Goal: Task Accomplishment & Management: Use online tool/utility

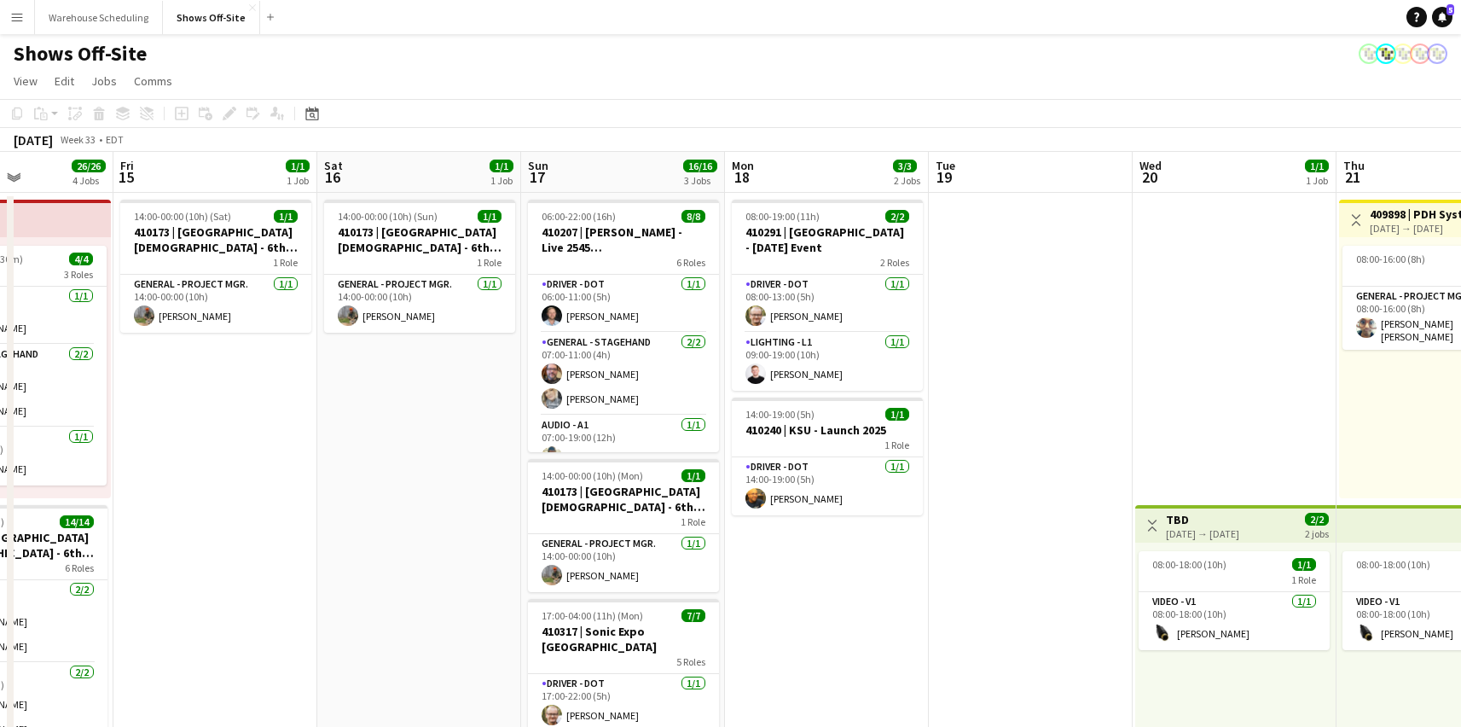
drag, startPoint x: 786, startPoint y: 490, endPoint x: 0, endPoint y: 397, distance: 791.9
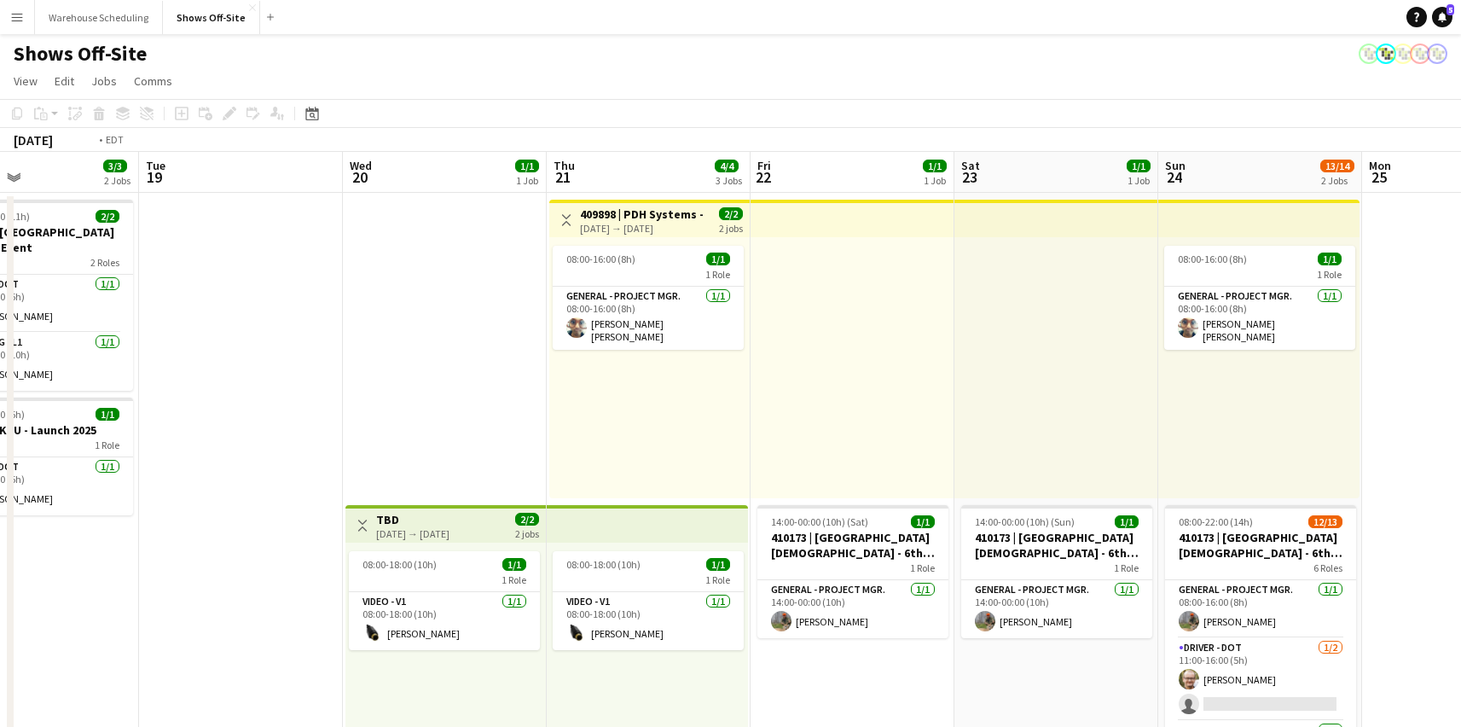
drag, startPoint x: 964, startPoint y: 396, endPoint x: 0, endPoint y: 375, distance: 964.0
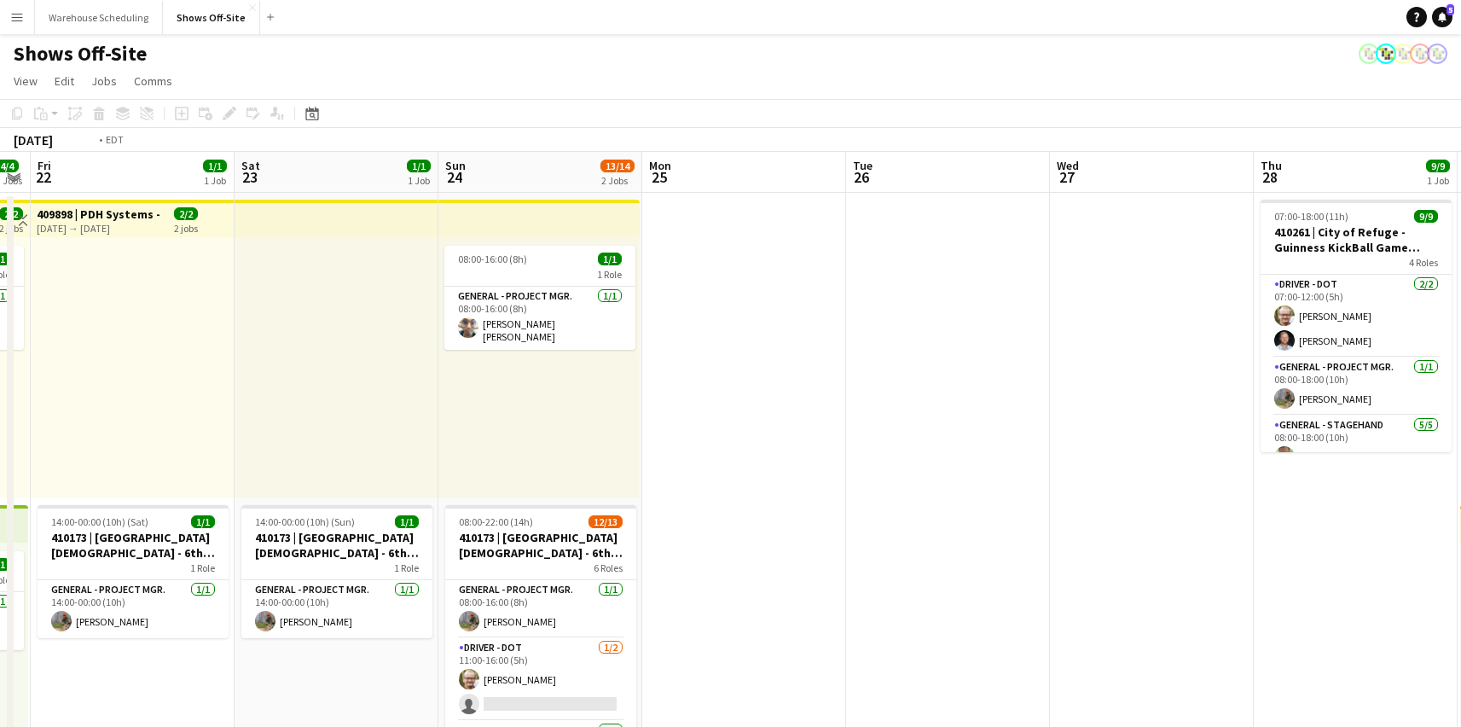
drag, startPoint x: 978, startPoint y: 377, endPoint x: 116, endPoint y: 339, distance: 863.1
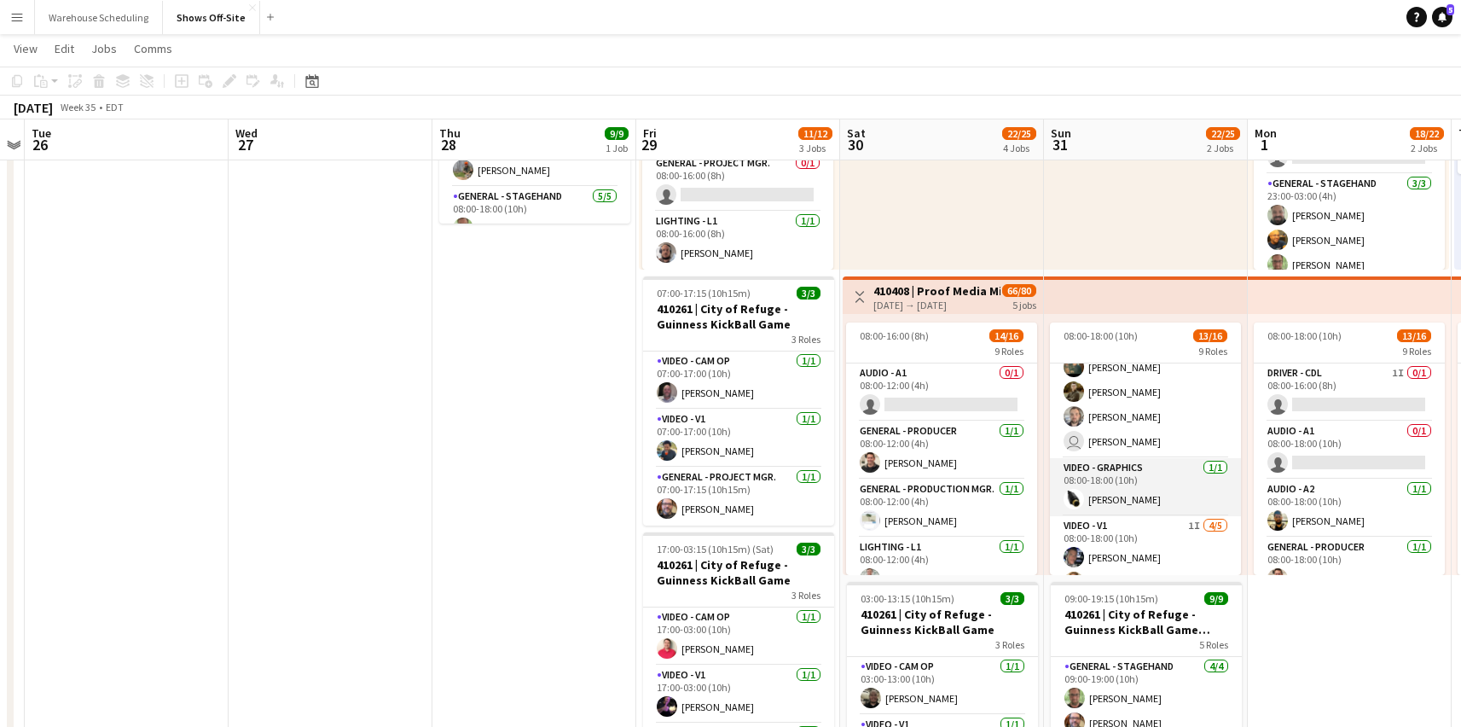
scroll to position [374, 0]
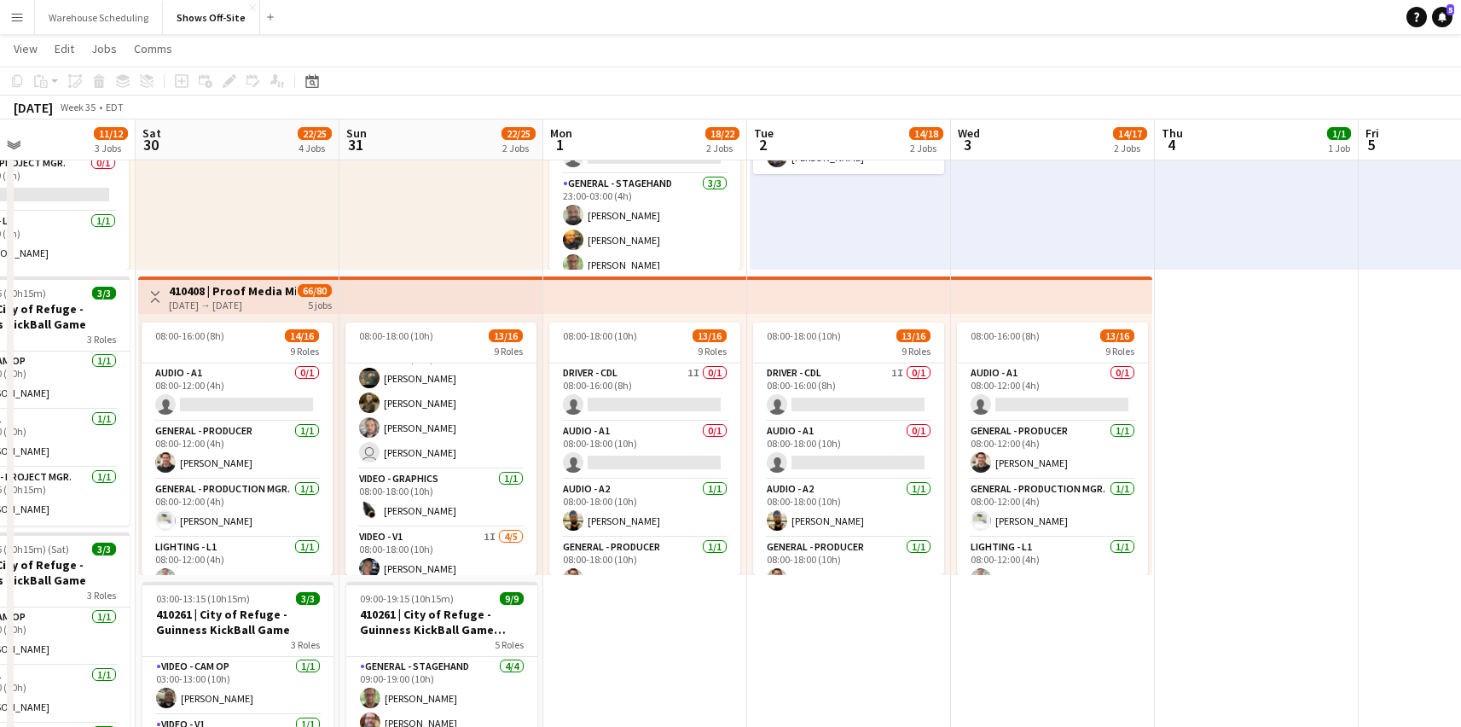
drag, startPoint x: 1165, startPoint y: 557, endPoint x: 356, endPoint y: 529, distance: 809.9
click at [356, 529] on app-calendar-viewport "Wed 27 Thu 28 9/9 1 Job Fri 29 11/12 3 Jobs Sat 30 22/25 4 Jobs Sun 31 22/25 2 …" at bounding box center [730, 610] width 1461 height 1541
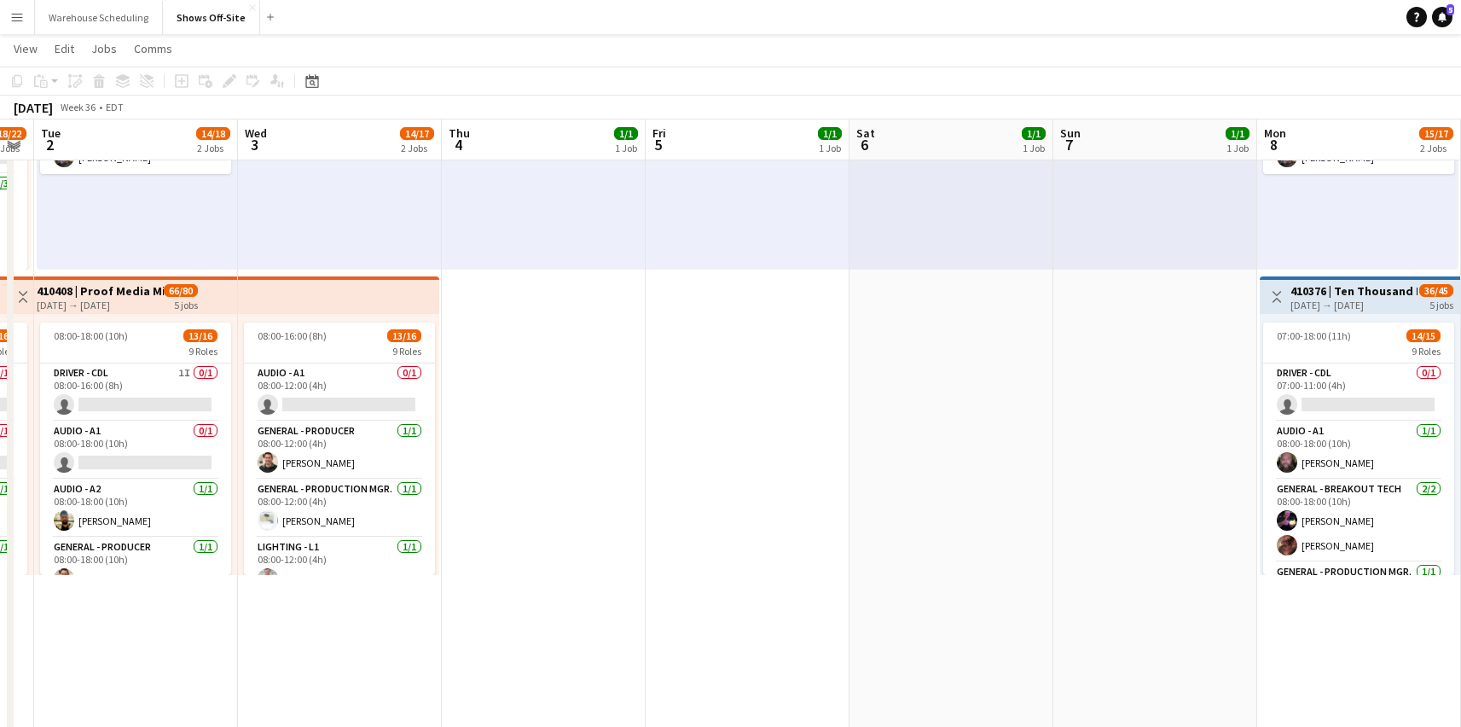
drag, startPoint x: 987, startPoint y: 468, endPoint x: 276, endPoint y: 432, distance: 711.4
click at [187, 449] on app-calendar-viewport "Sat 30 22/25 4 Jobs Sun 31 22/25 2 Jobs Mon 1 18/22 2 Jobs Tue 2 14/18 2 Jobs W…" at bounding box center [730, 610] width 1461 height 1541
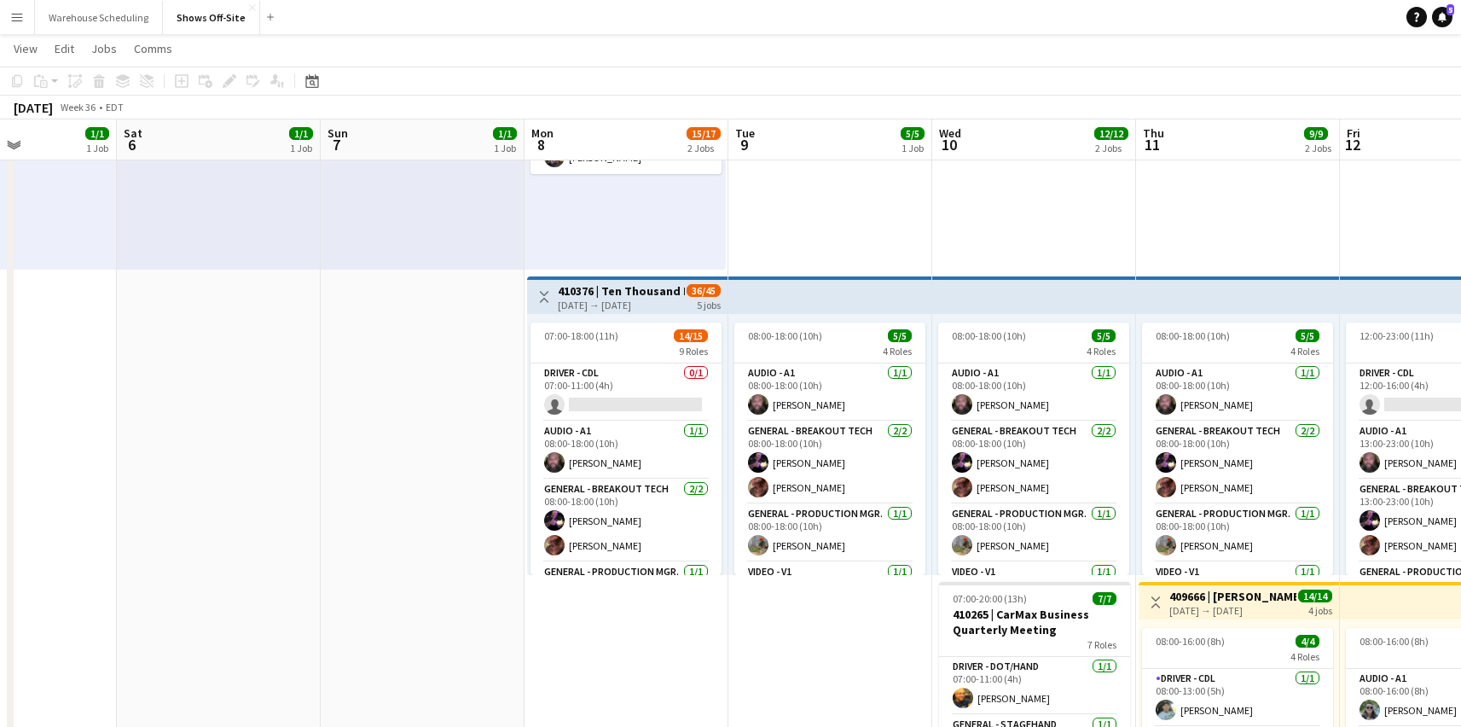
scroll to position [0, 664]
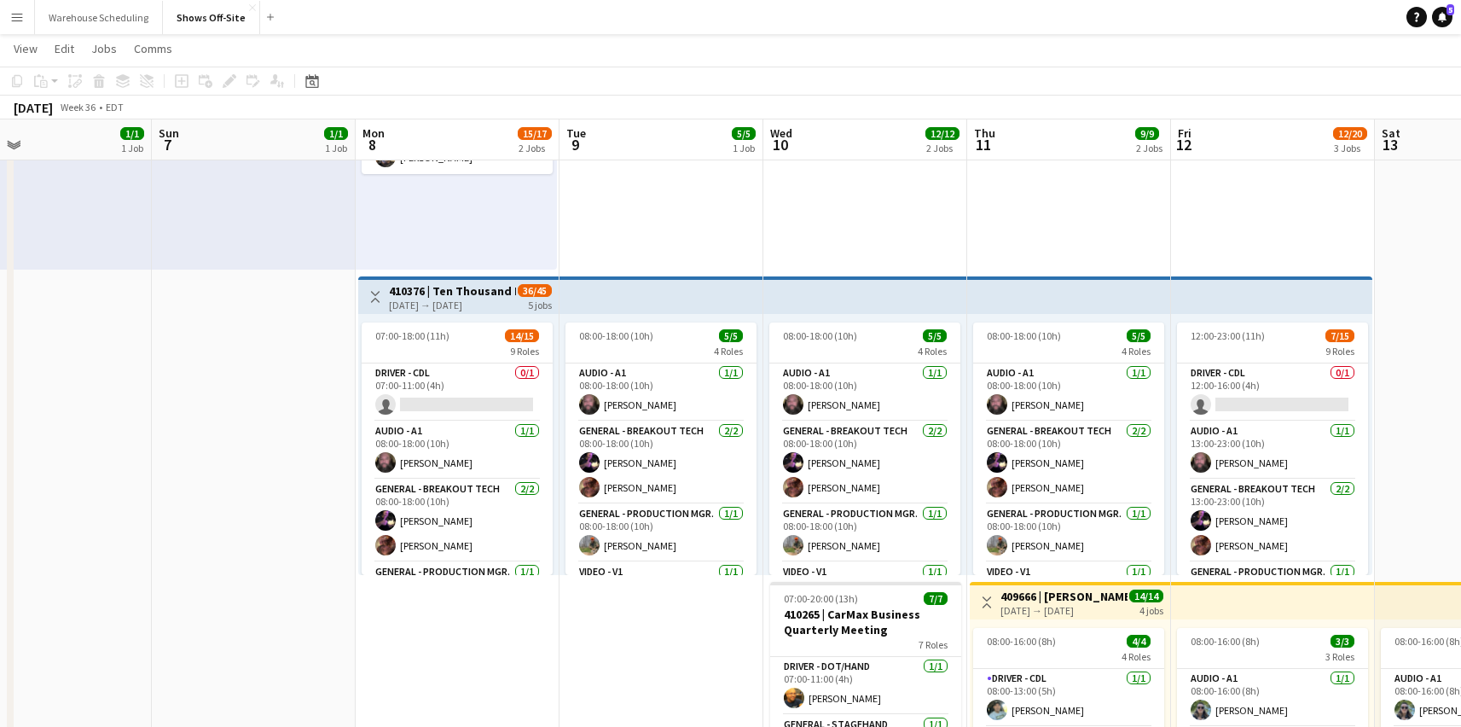
drag, startPoint x: 530, startPoint y: 391, endPoint x: 2, endPoint y: 359, distance: 528.9
click at [2, 359] on app-calendar-viewport "Wed 3 14/17 2 Jobs Thu 4 1/1 1 Job Fri 5 1/1 1 Job Sat 6 1/1 1 Job Sun 7 1/1 1 …" at bounding box center [730, 610] width 1461 height 1541
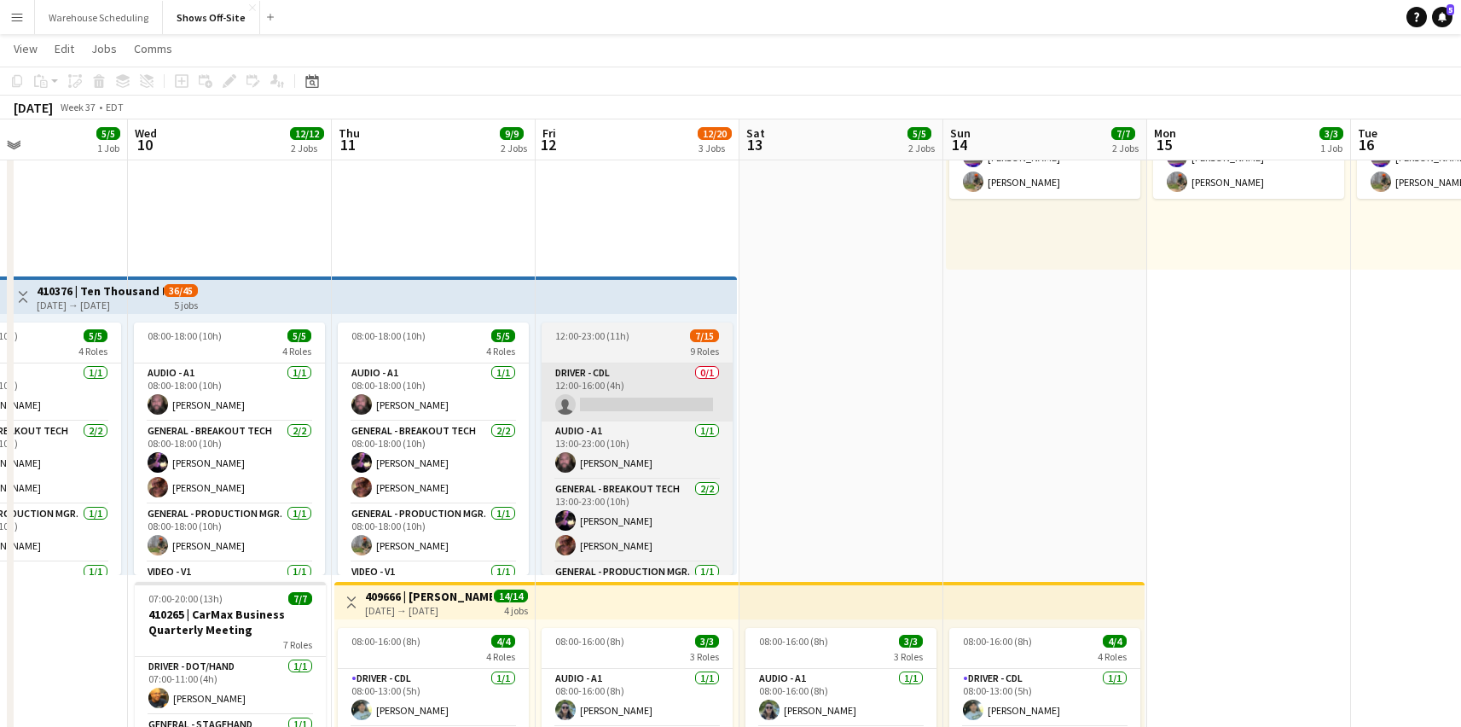
drag, startPoint x: 1108, startPoint y: 423, endPoint x: 311, endPoint y: 400, distance: 797.0
click at [92, 407] on app-calendar-viewport "Sun 7 1/1 1 Job Mon 8 15/17 2 Jobs Tue 9 5/5 1 Job Wed 10 12/12 2 Jobs Thu 11 9…" at bounding box center [730, 610] width 1461 height 1541
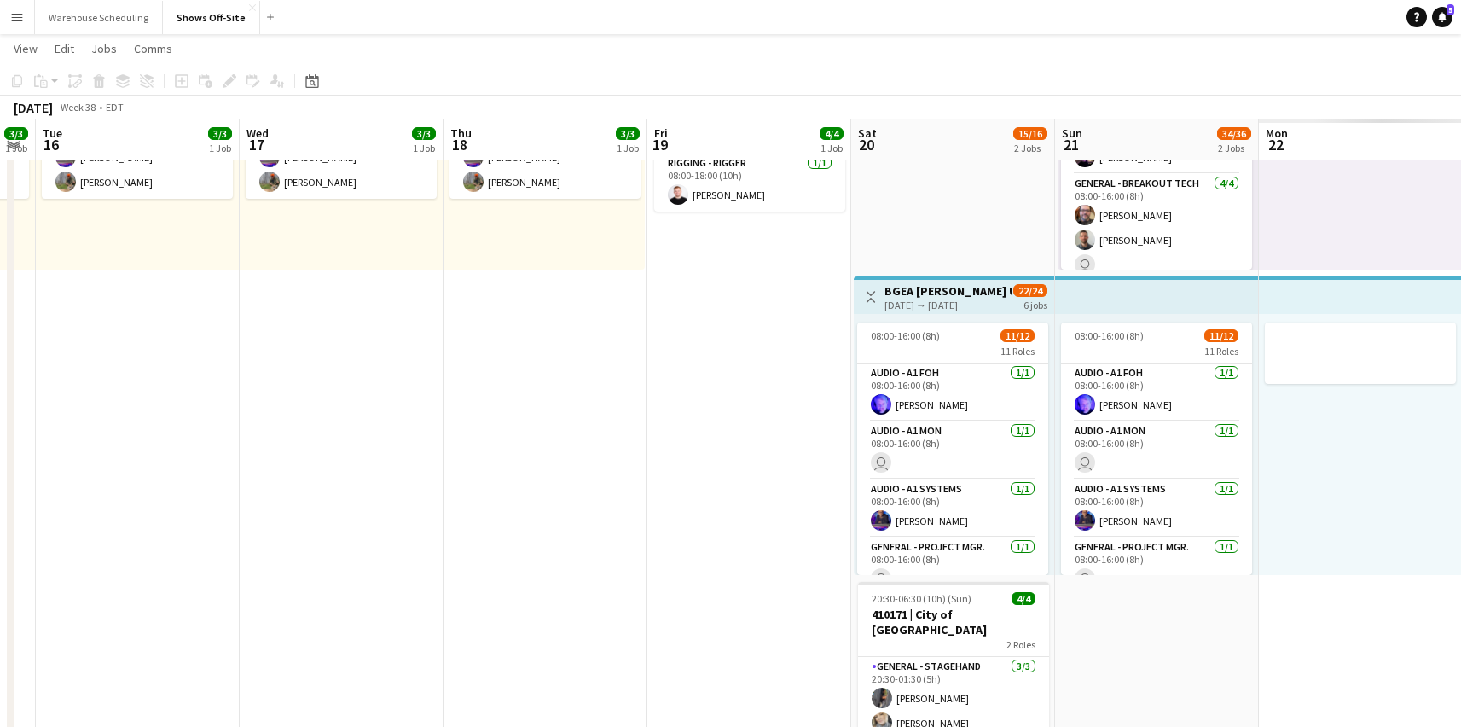
drag, startPoint x: 1017, startPoint y: 415, endPoint x: 200, endPoint y: 376, distance: 817.1
click at [38, 409] on app-calendar-viewport "Sat 13 5/5 2 Jobs Sun 14 7/7 2 Jobs Mon 15 3/3 1 Job Tue 16 3/3 1 Job Wed 17 3/…" at bounding box center [730, 610] width 1461 height 1541
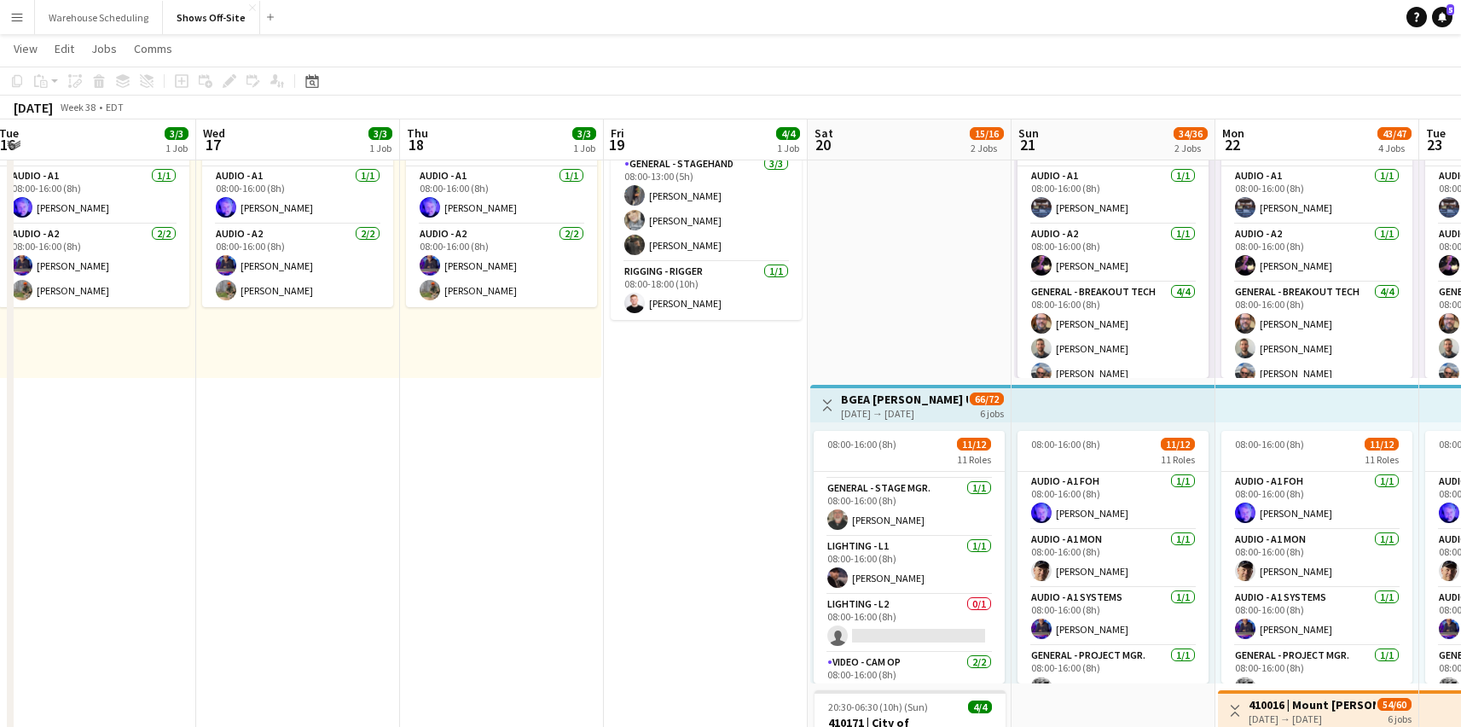
scroll to position [0, 545]
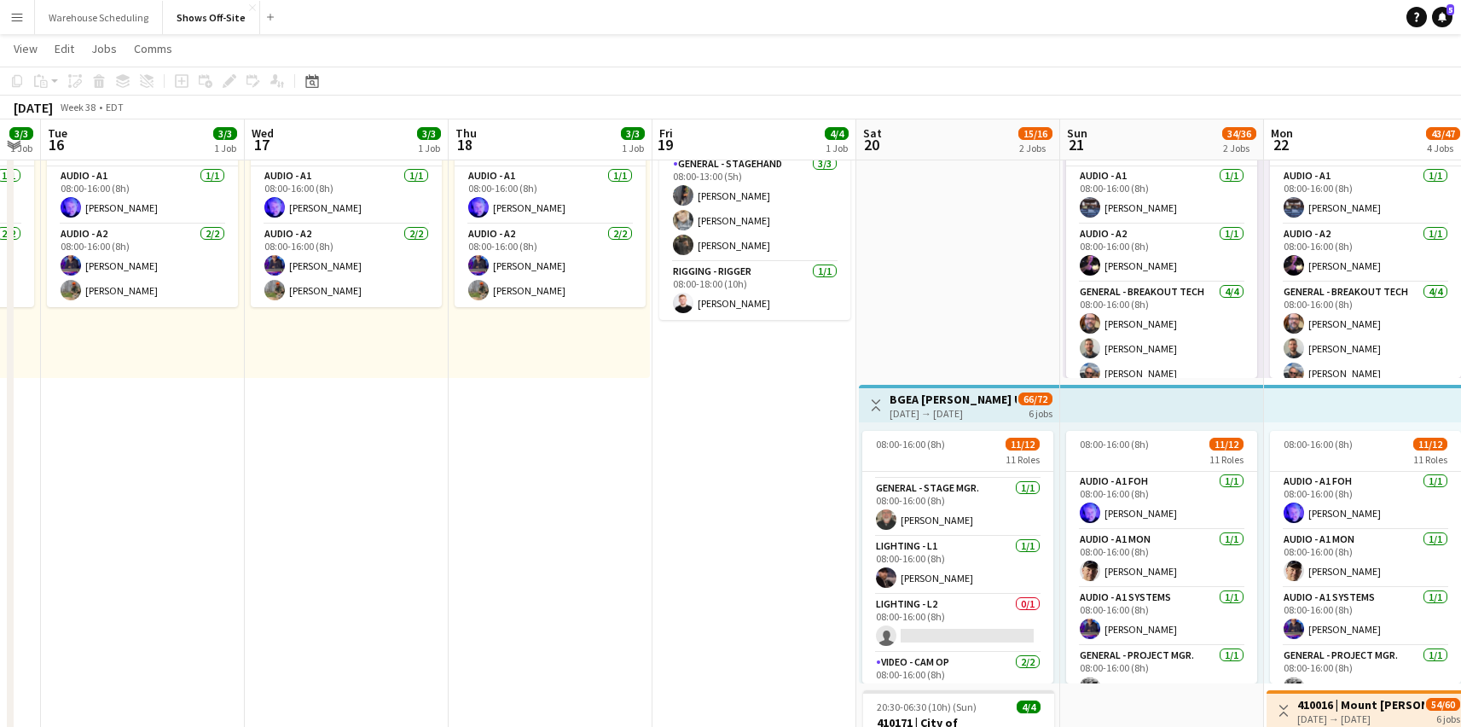
drag, startPoint x: 832, startPoint y: 307, endPoint x: 514, endPoint y: 328, distance: 318.8
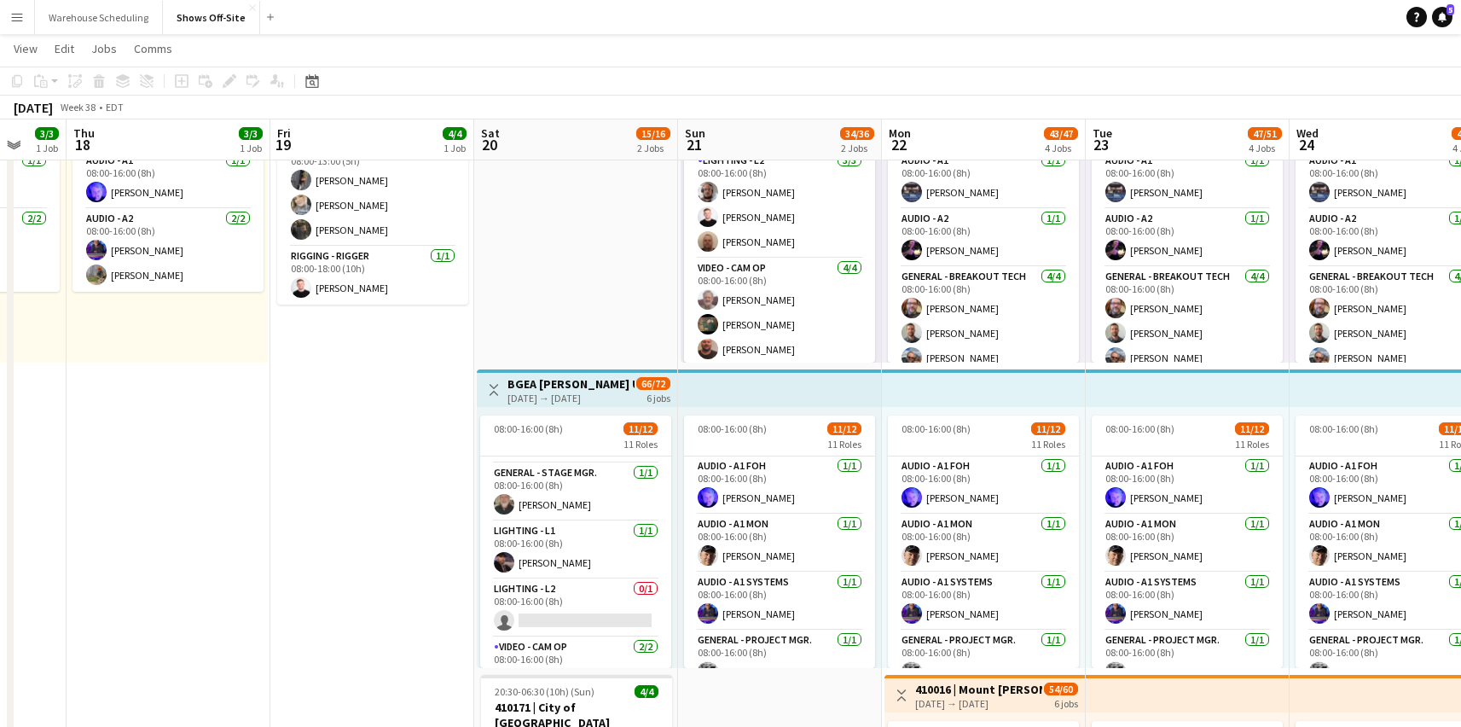
scroll to position [136, 0]
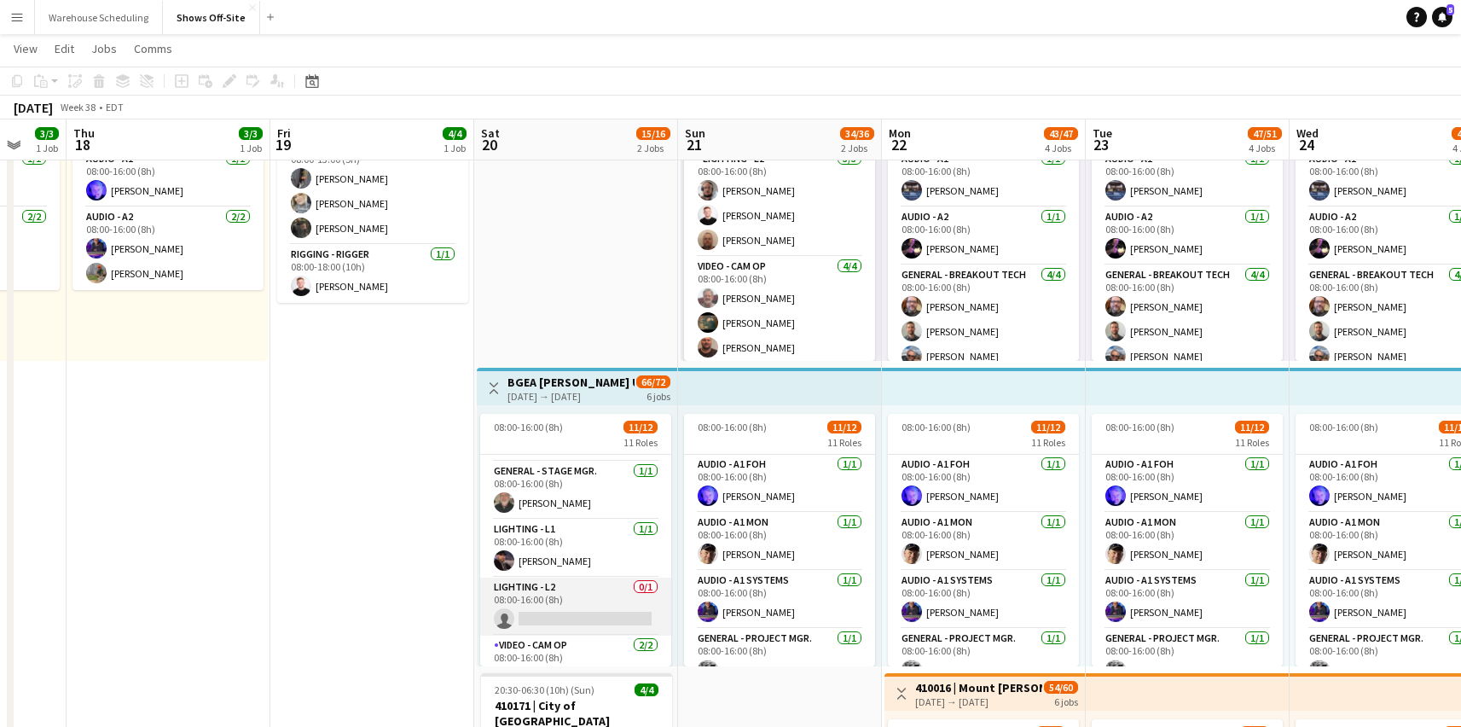
click at [620, 608] on app-card-role "Lighting - L2 0/1 08:00-16:00 (8h) single-neutral-actions" at bounding box center [575, 606] width 191 height 58
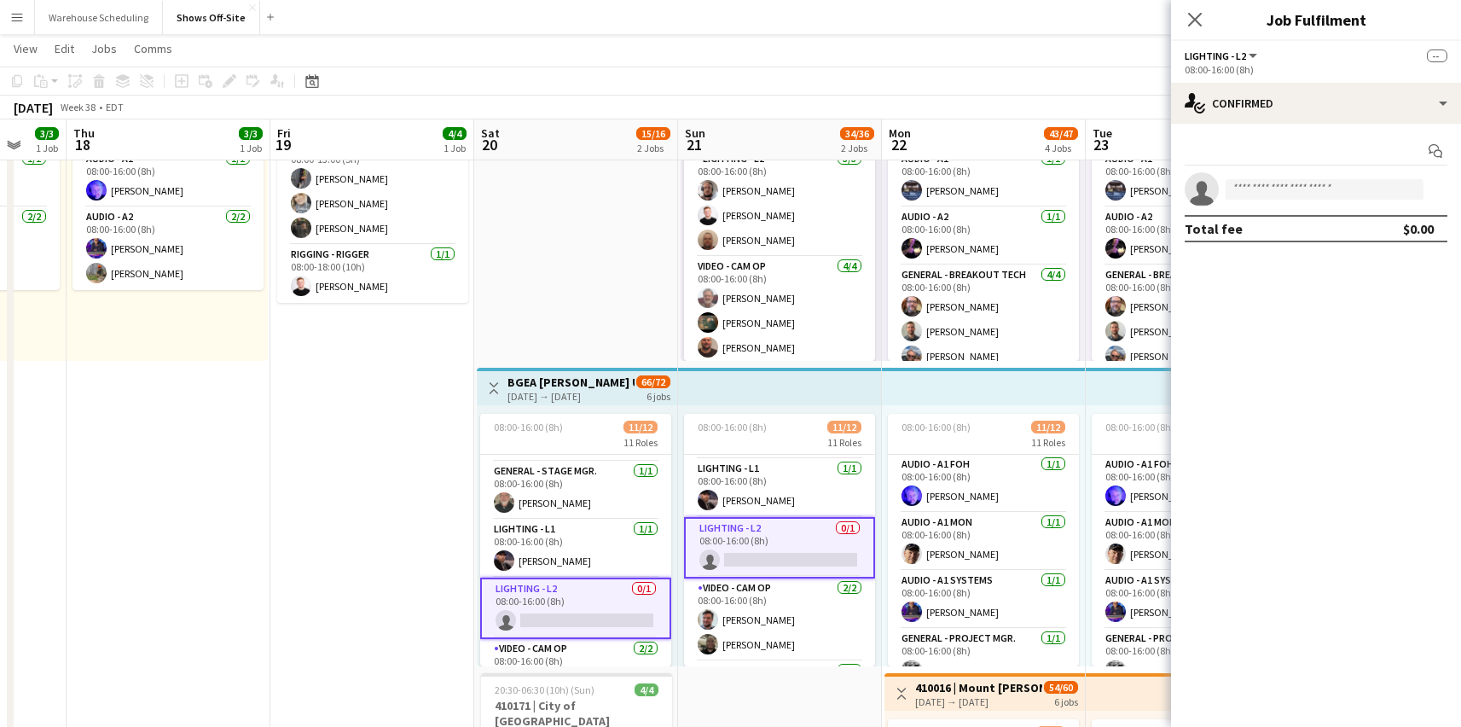
scroll to position [397, 0]
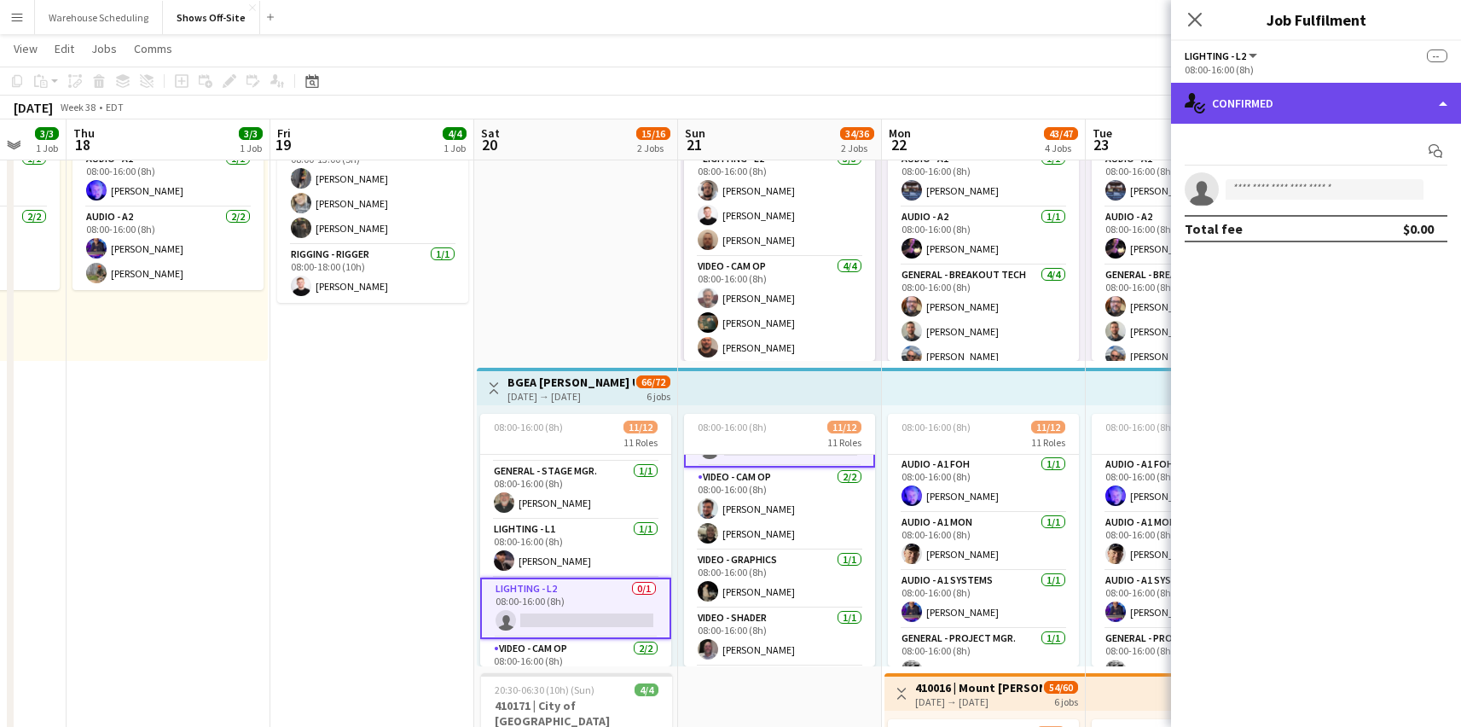
click at [1331, 91] on div "single-neutral-actions-check-2 Confirmed" at bounding box center [1316, 103] width 290 height 41
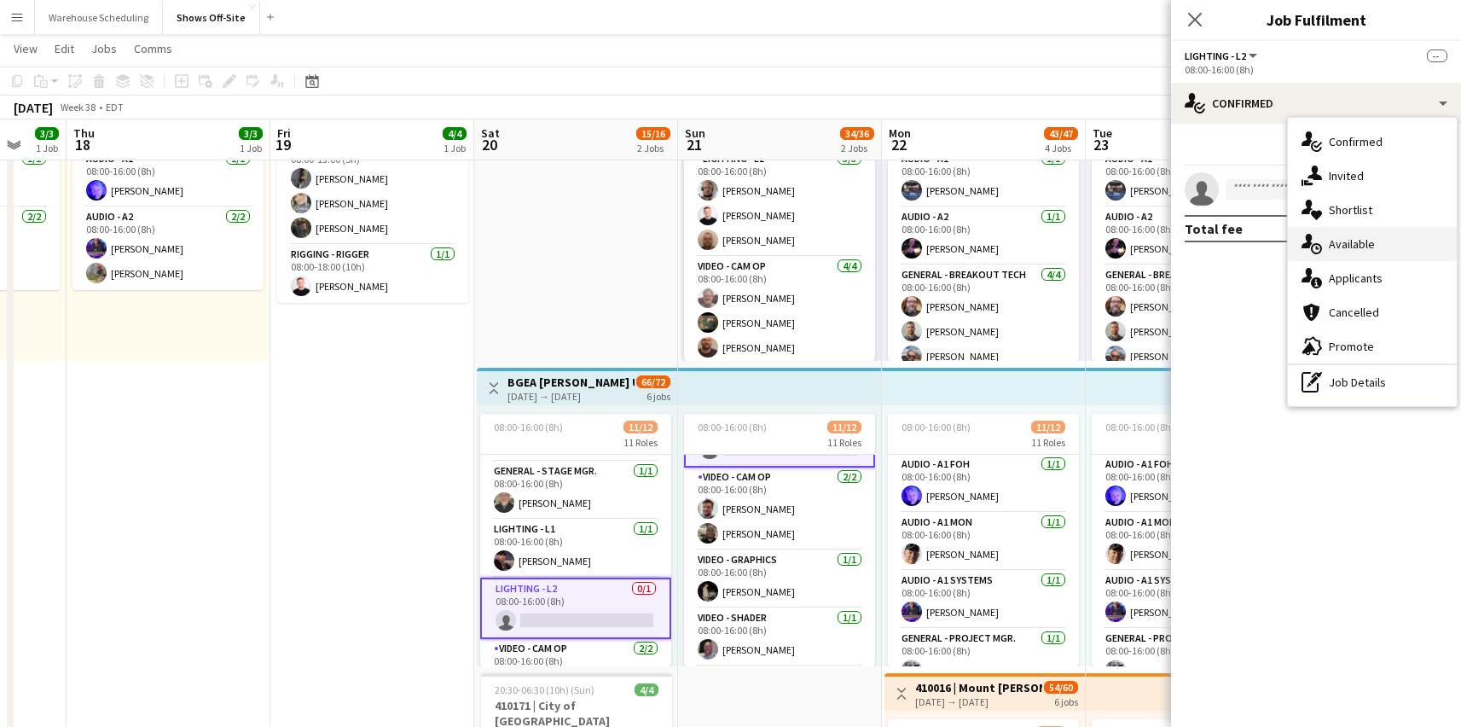
click at [1389, 246] on div "single-neutral-actions-upload Available" at bounding box center [1372, 244] width 169 height 34
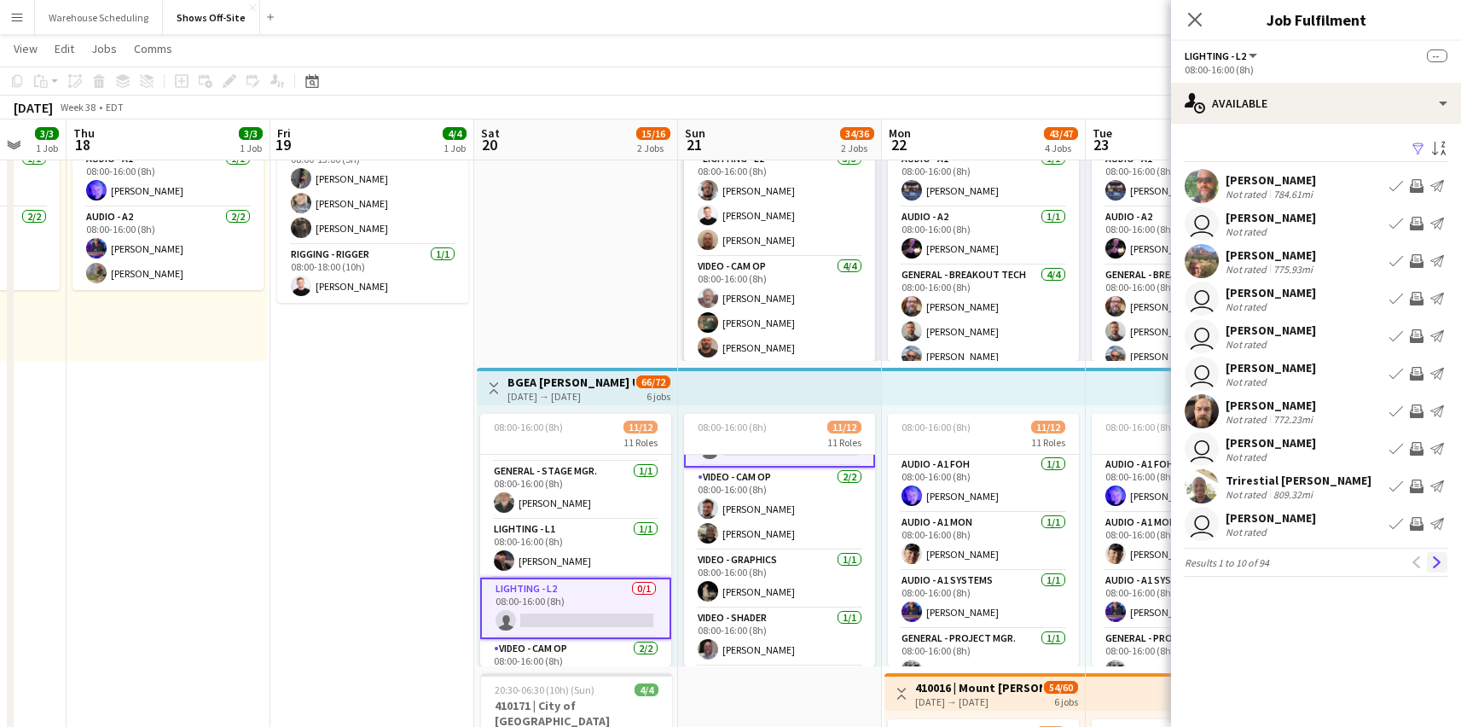
click at [1441, 564] on app-icon "Next" at bounding box center [1437, 562] width 12 height 12
click at [1429, 556] on button "Next" at bounding box center [1437, 562] width 20 height 20
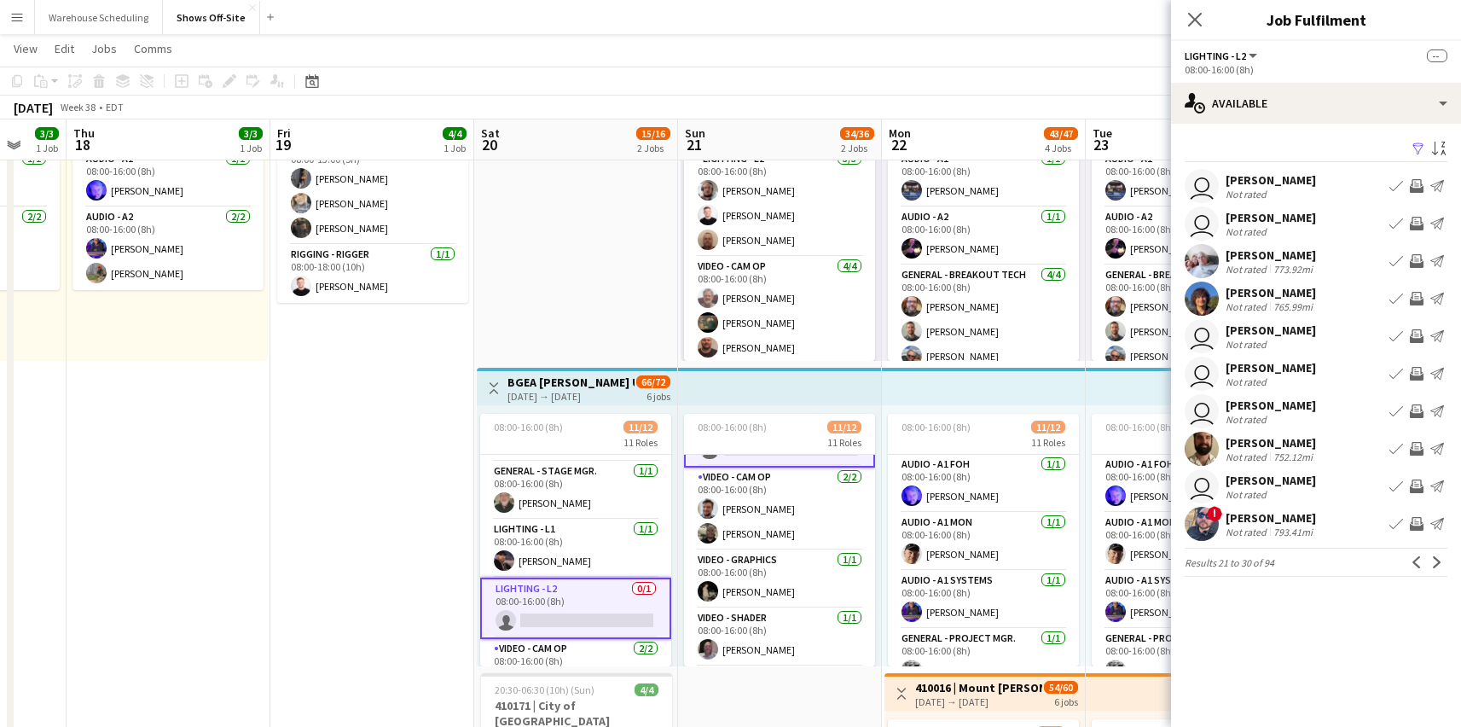
click at [1429, 556] on button "Next" at bounding box center [1437, 562] width 20 height 20
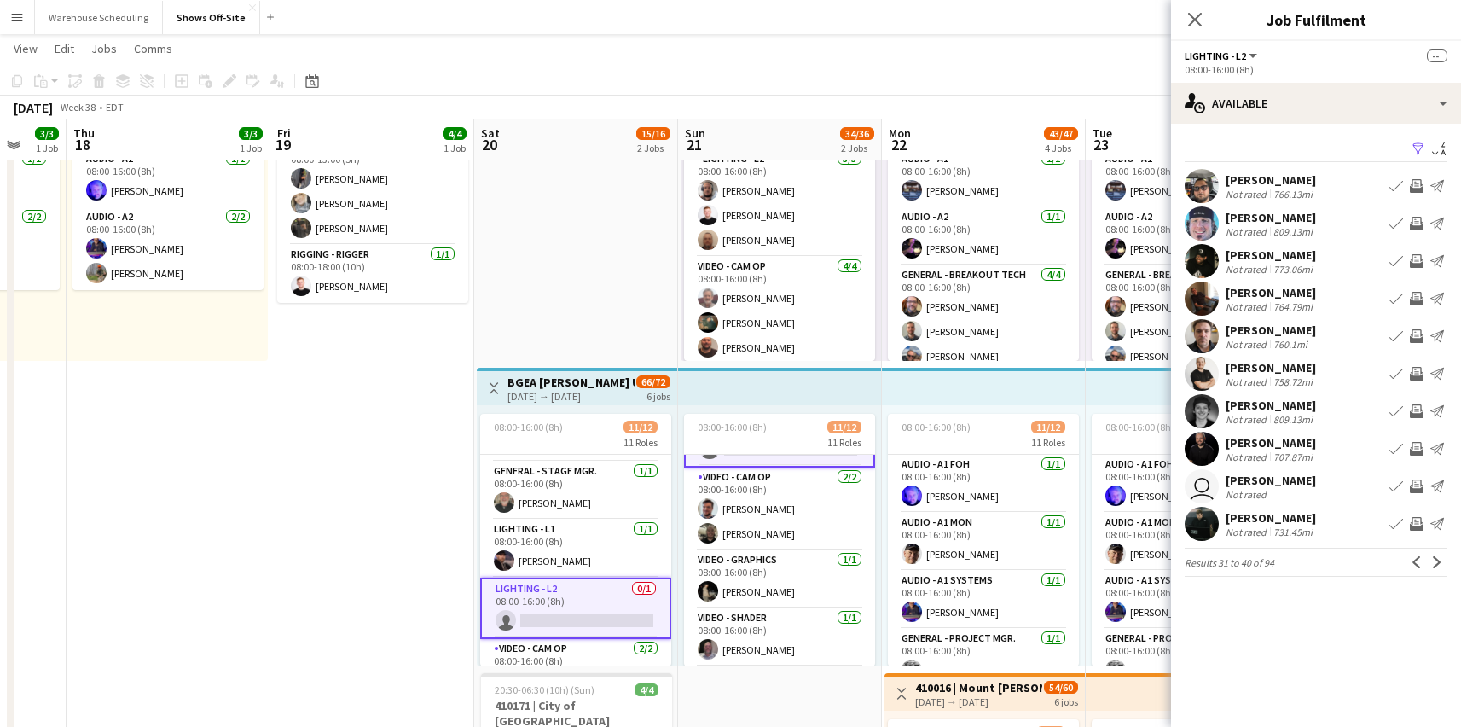
click at [1209, 418] on app-user-avatar at bounding box center [1202, 411] width 34 height 34
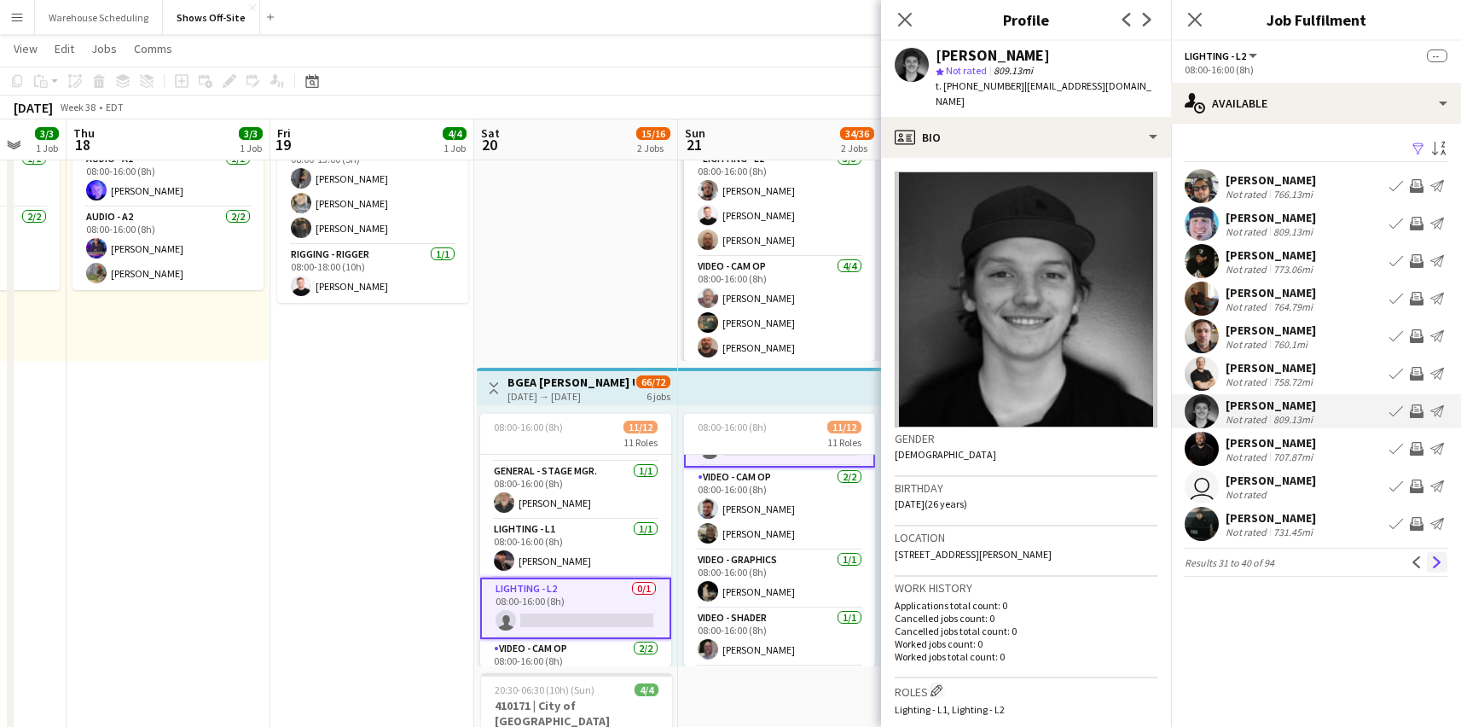
click at [1441, 564] on app-icon "Next" at bounding box center [1437, 562] width 12 height 12
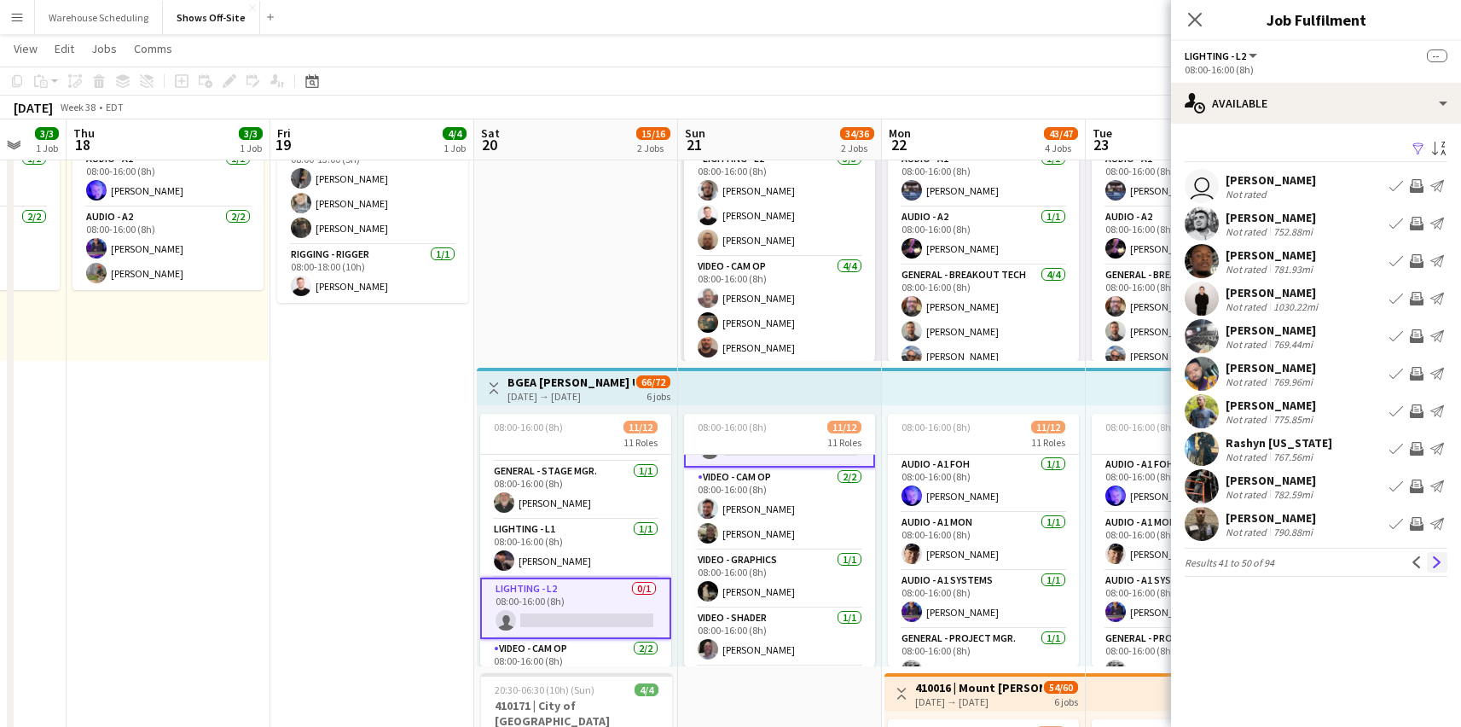
click at [1437, 560] on app-icon "Next" at bounding box center [1437, 562] width 12 height 12
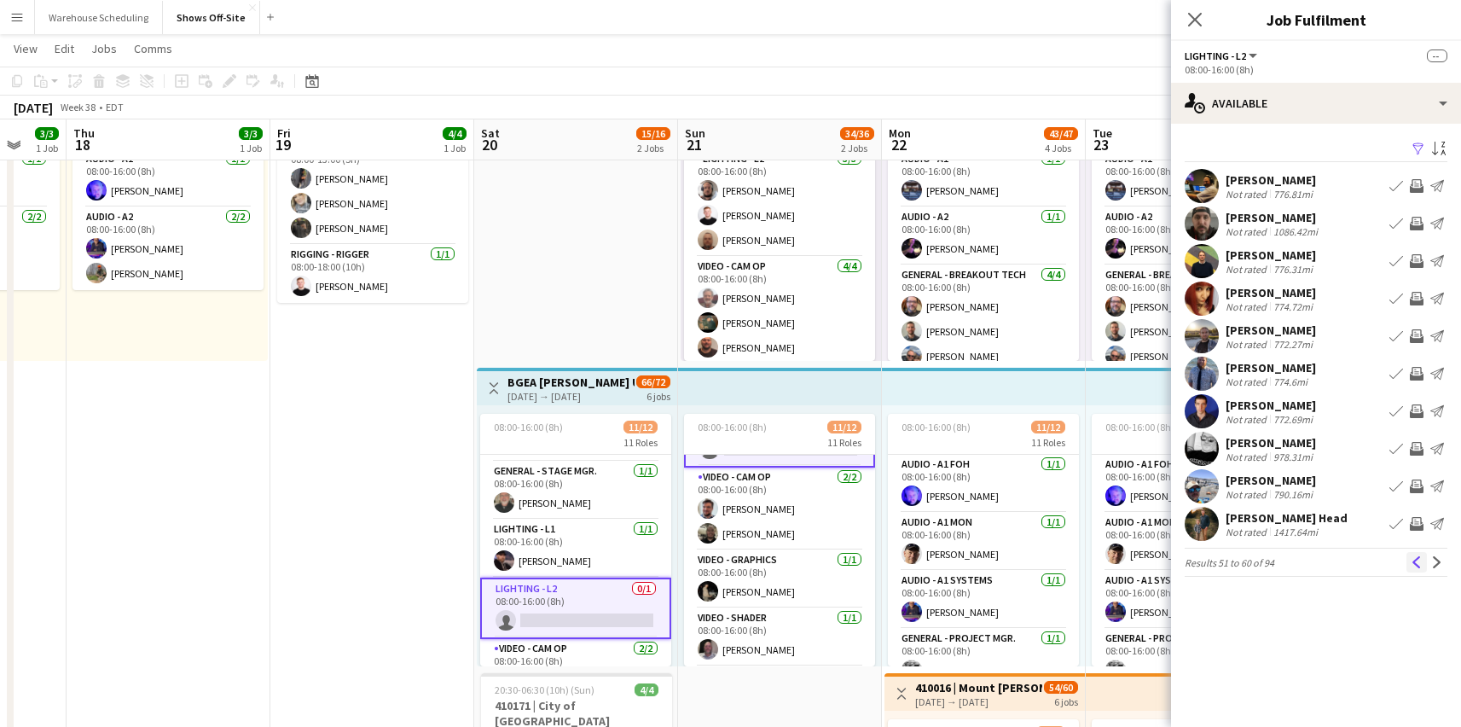
click at [1417, 560] on app-icon "Previous" at bounding box center [1417, 562] width 12 height 12
